Goal: Task Accomplishment & Management: Use online tool/utility

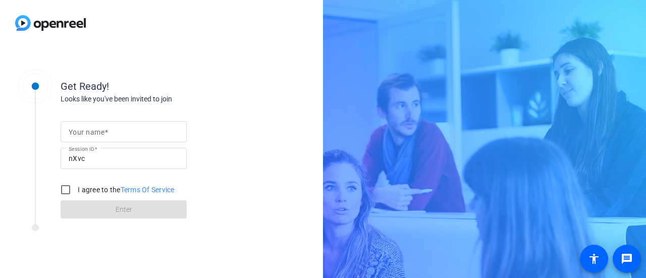
click at [127, 131] on input "Your name" at bounding box center [124, 132] width 110 height 12
type input "[PERSON_NAME]"
click at [67, 187] on input "I agree to the Terms Of Service" at bounding box center [65, 190] width 20 height 20
checkbox input "true"
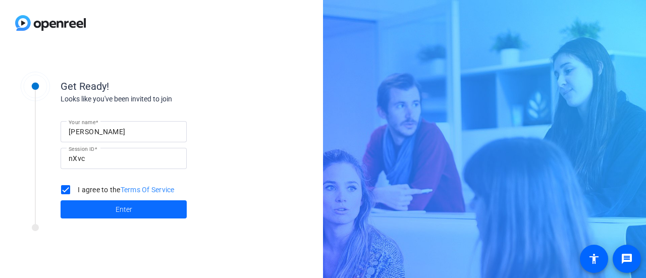
click at [109, 210] on span at bounding box center [124, 209] width 126 height 24
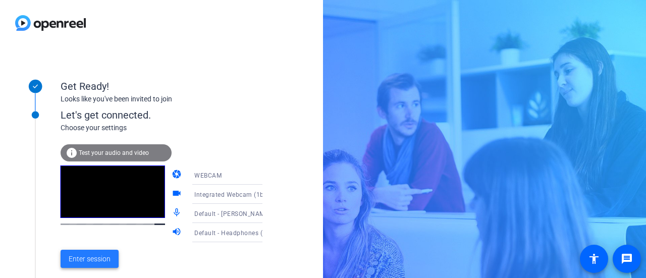
click at [85, 253] on span at bounding box center [90, 259] width 58 height 24
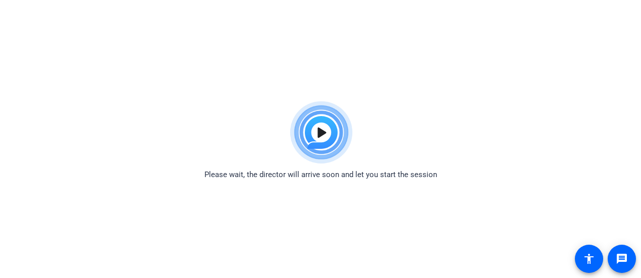
click at [139, 191] on body "Accessibility Screen-Reader Guide, Feedback, and Issue Reporting | New window P…" at bounding box center [320, 235] width 641 height 278
click at [322, 133] on img at bounding box center [321, 132] width 74 height 73
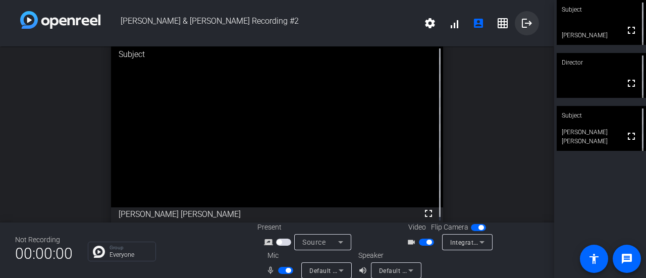
click at [521, 23] on mat-icon "logout" at bounding box center [527, 23] width 12 height 12
